Goal: Check status

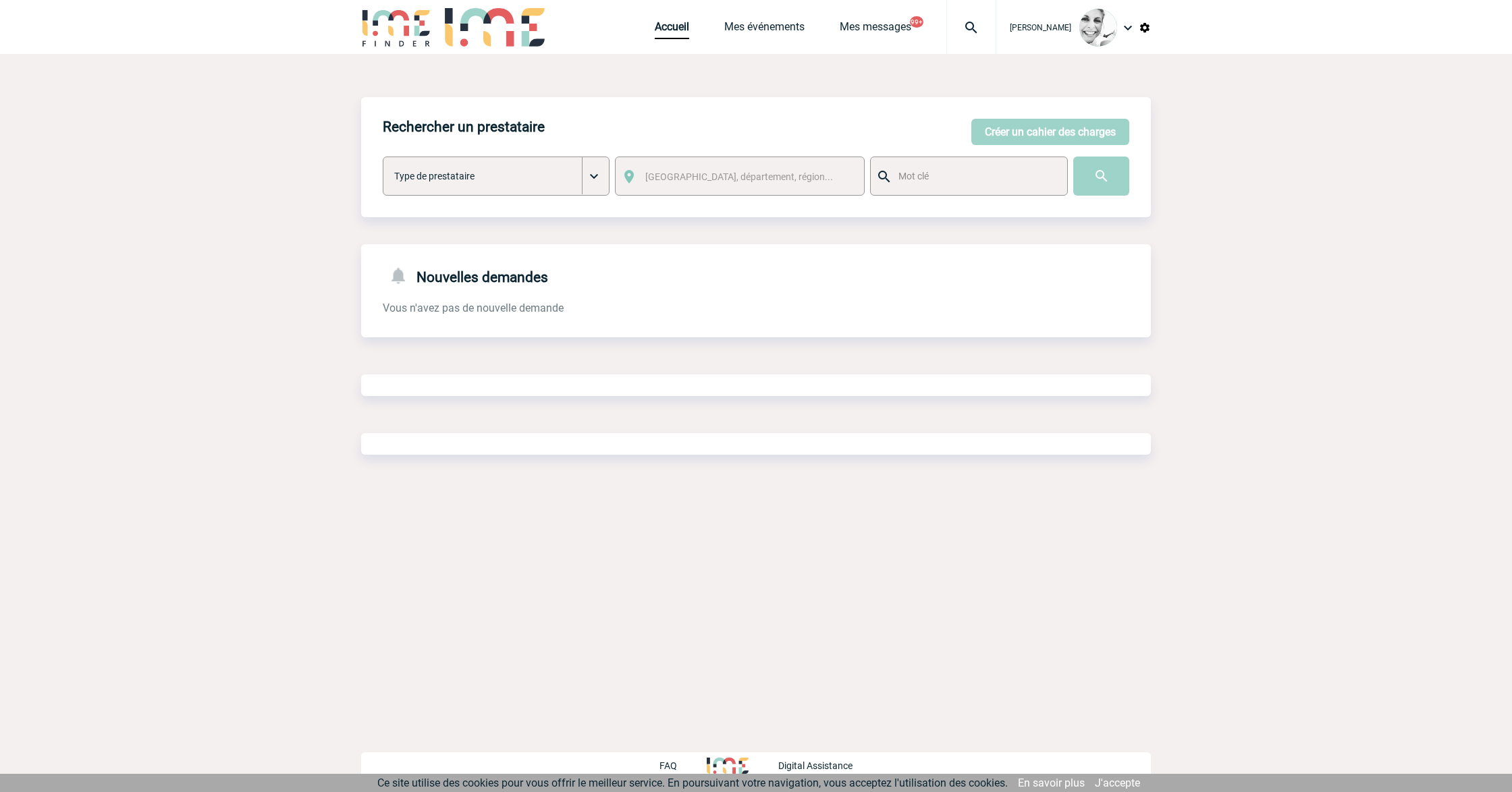
click at [975, 34] on img at bounding box center [971, 28] width 49 height 16
type input "2000424102"
click at [844, 133] on li "Searching…" at bounding box center [864, 136] width 191 height 21
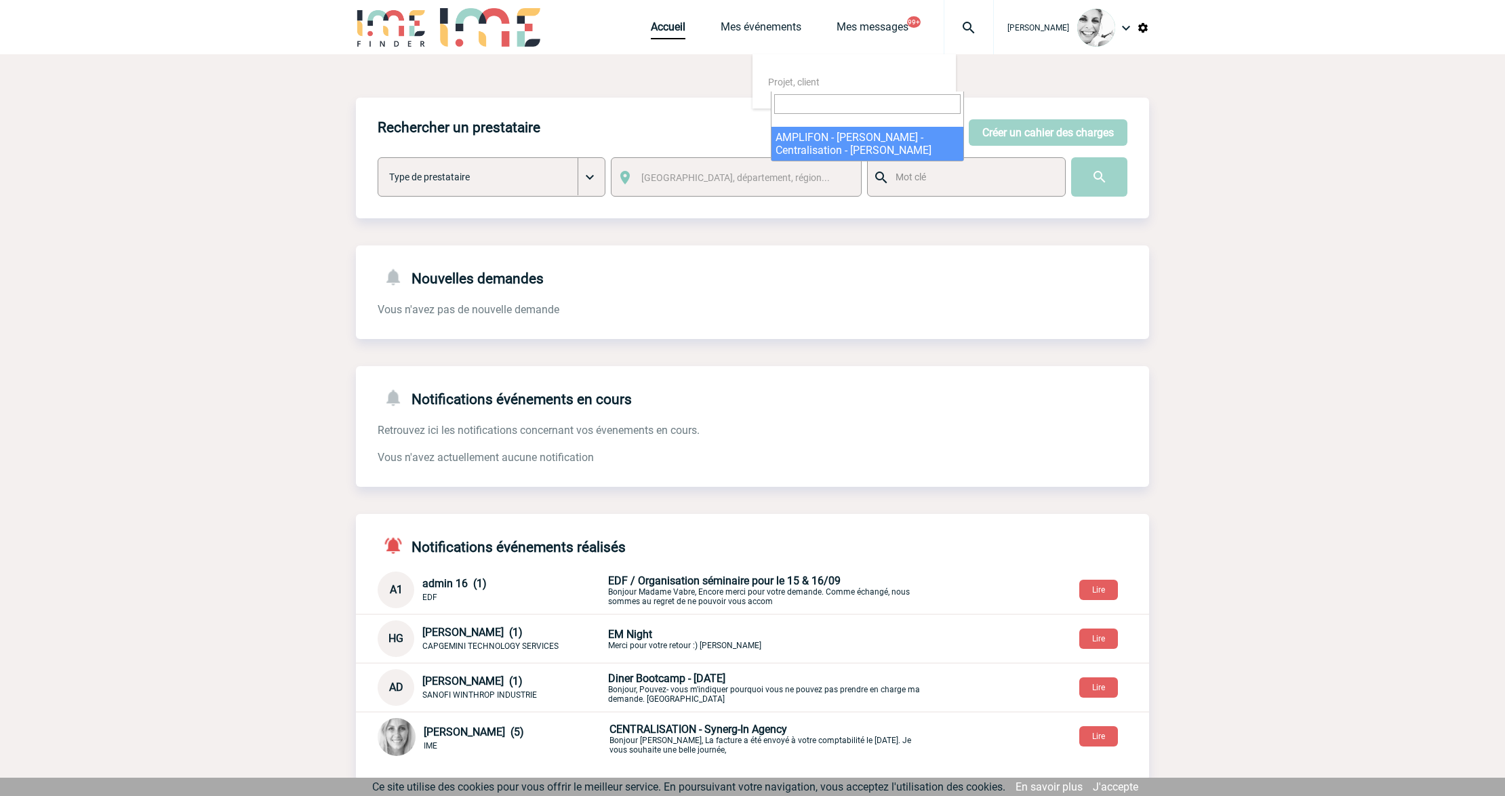
select select "23603"
